Goal: Information Seeking & Learning: Find specific fact

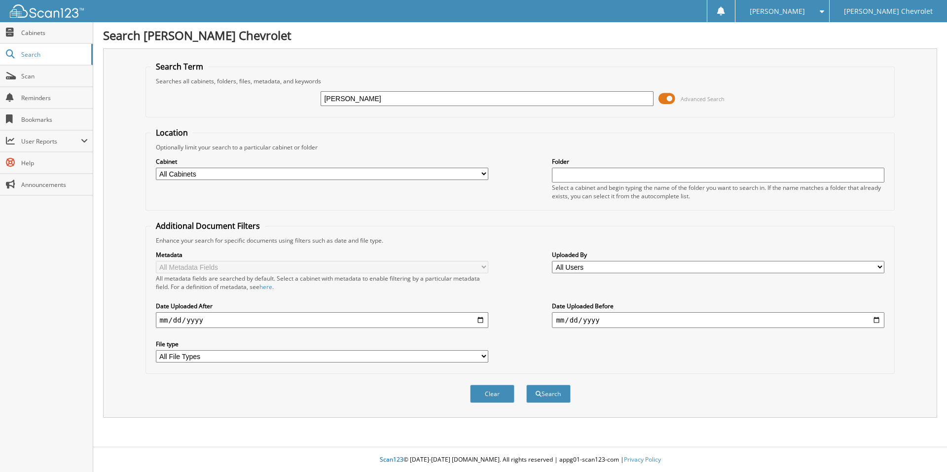
type input "PATRICK BELL"
click at [527, 385] on button "Search" at bounding box center [549, 394] width 44 height 18
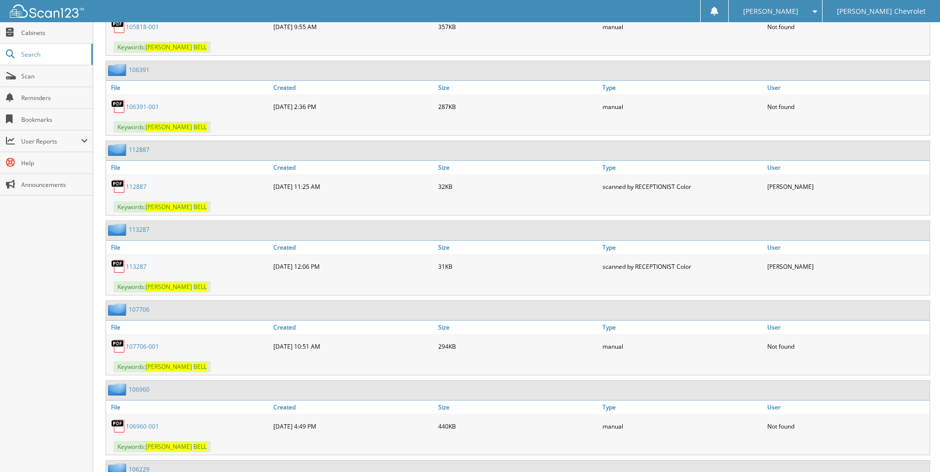
scroll to position [5527, 0]
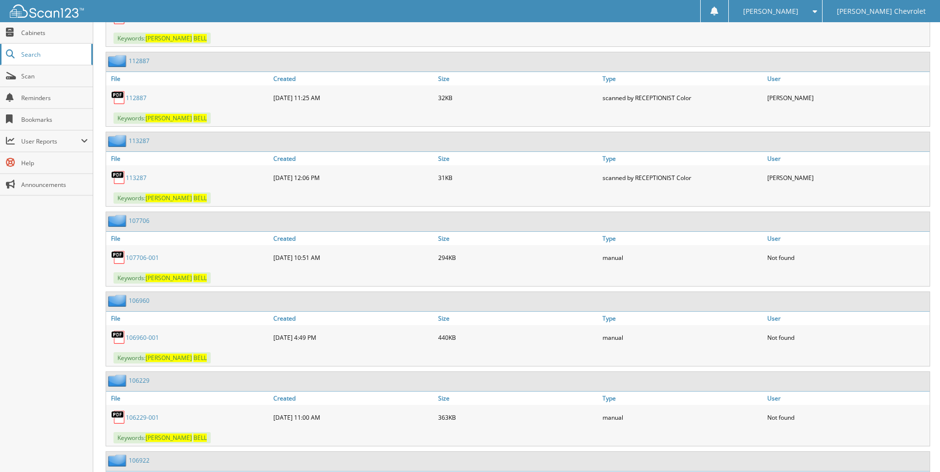
click at [26, 53] on span "Search" at bounding box center [53, 54] width 65 height 8
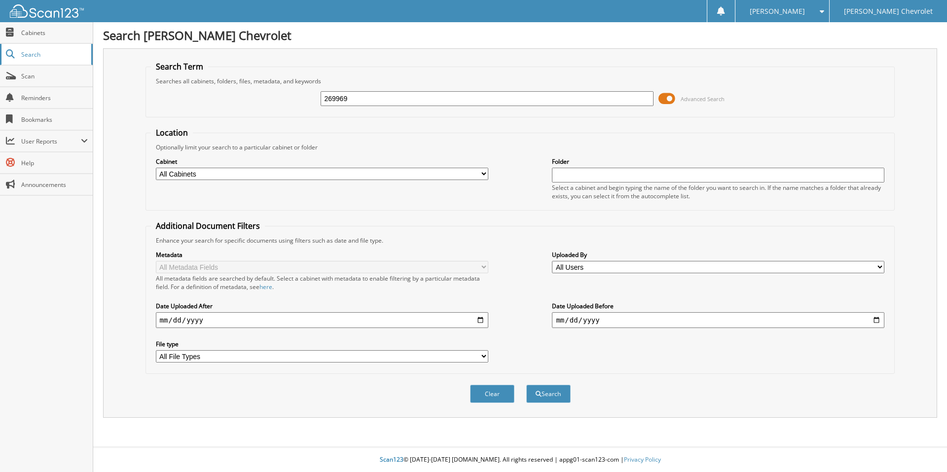
type input "269969"
click at [527, 385] on button "Search" at bounding box center [549, 394] width 44 height 18
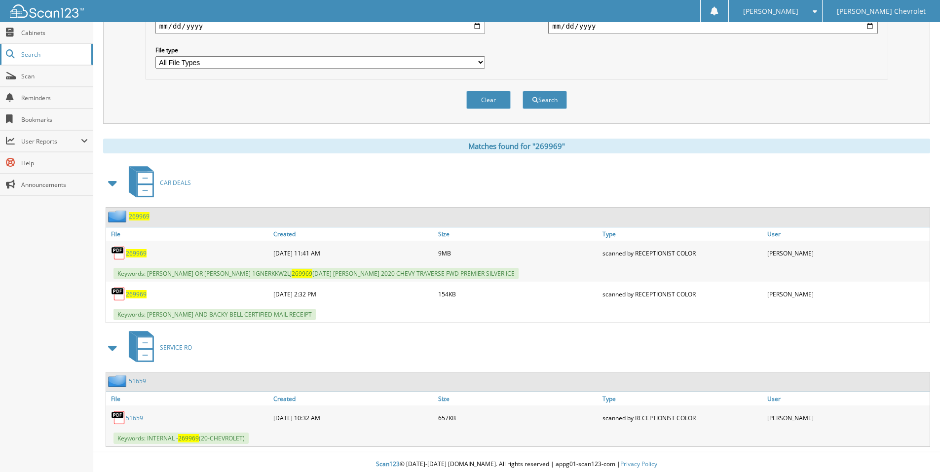
scroll to position [299, 0]
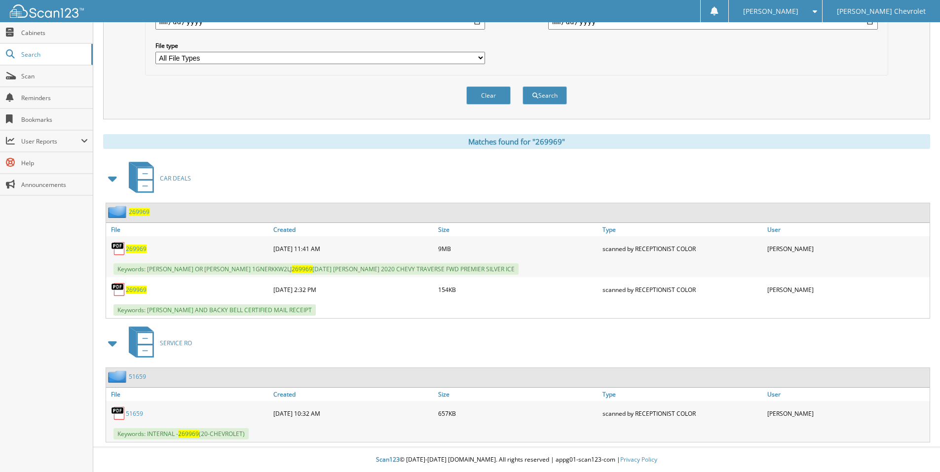
click at [134, 251] on span "269969" at bounding box center [136, 249] width 21 height 8
